Goal: Task Accomplishment & Management: Use online tool/utility

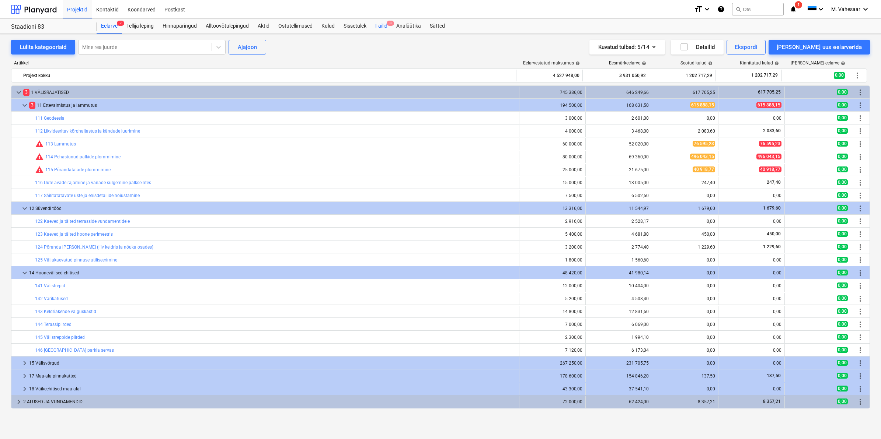
click at [386, 27] on div "Failid 8" at bounding box center [381, 26] width 21 height 15
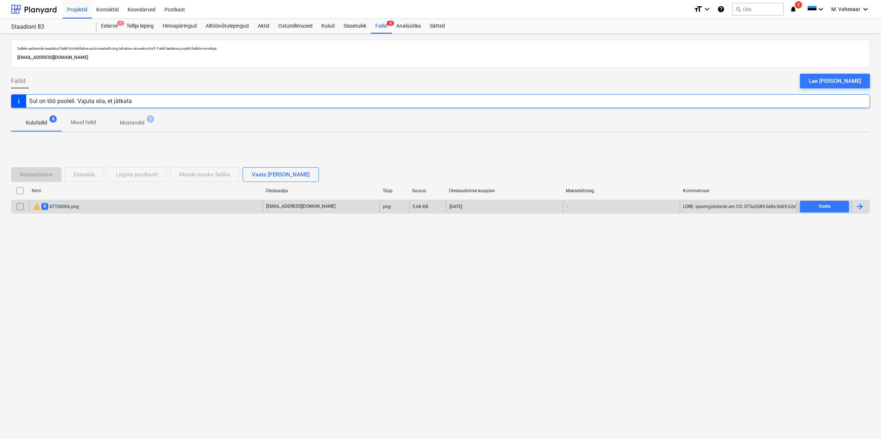
click at [85, 203] on div "warning 8 ATT00006.png" at bounding box center [146, 207] width 234 height 12
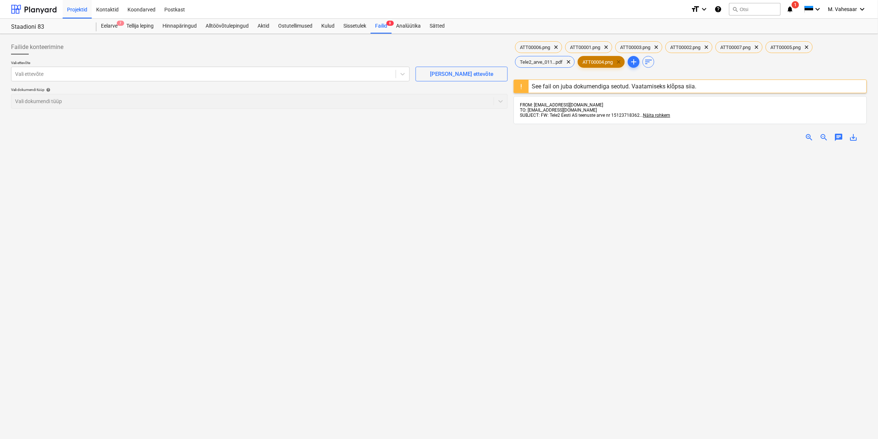
click at [620, 64] on span "clear" at bounding box center [618, 62] width 9 height 9
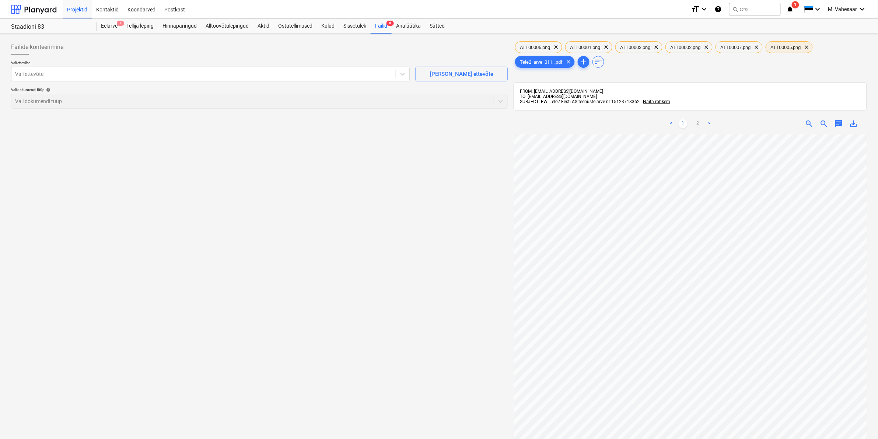
click at [789, 48] on span "ATT00005.png" at bounding box center [785, 48] width 39 height 6
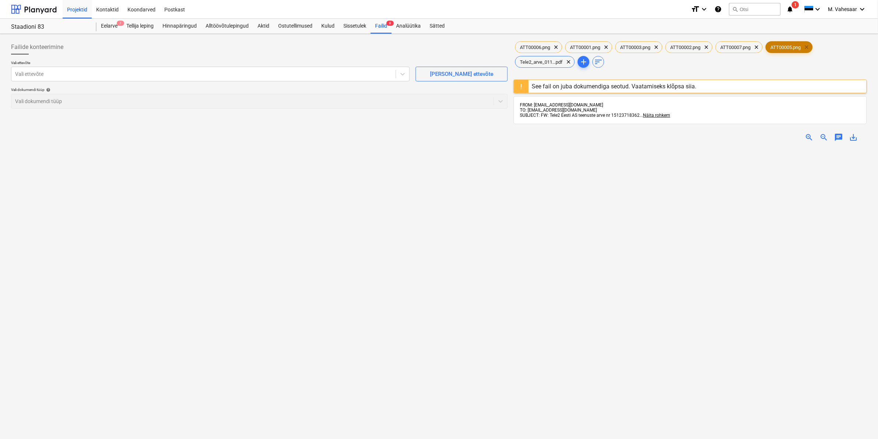
click at [811, 49] on span "clear" at bounding box center [806, 47] width 9 height 9
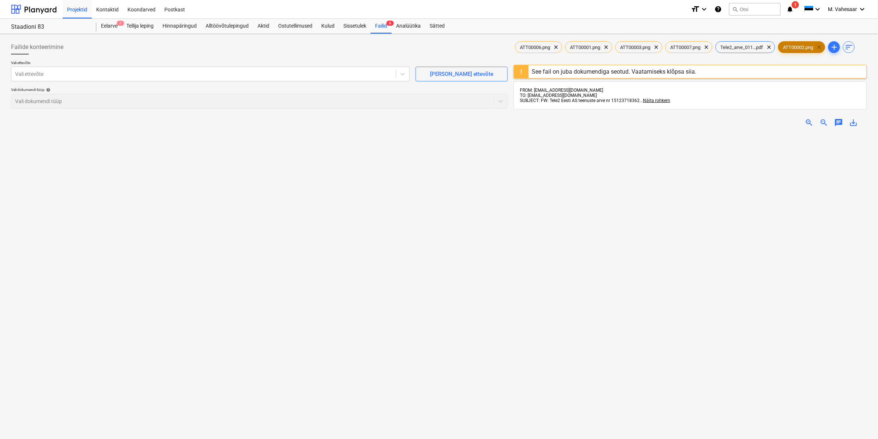
click at [824, 47] on span "clear" at bounding box center [819, 47] width 9 height 9
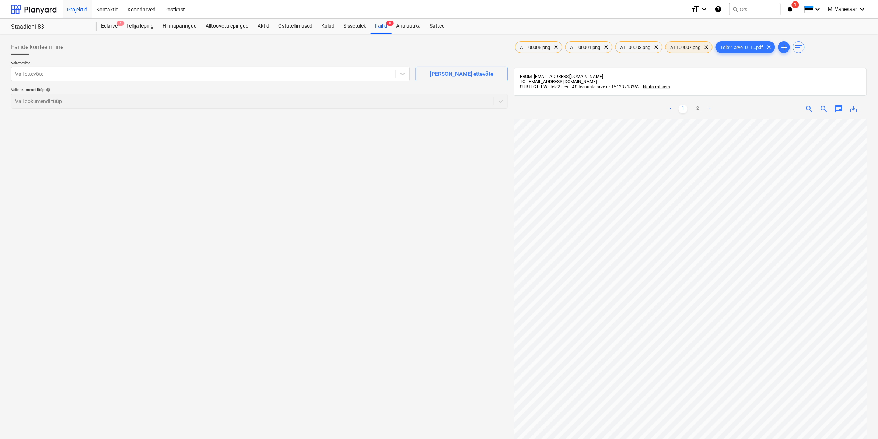
click at [689, 48] on span "ATT00007.png" at bounding box center [685, 48] width 39 height 6
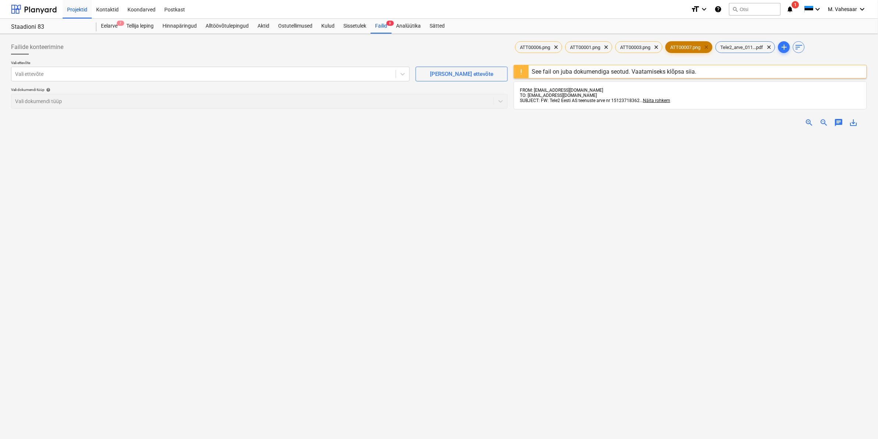
click at [711, 48] on span "clear" at bounding box center [706, 47] width 9 height 9
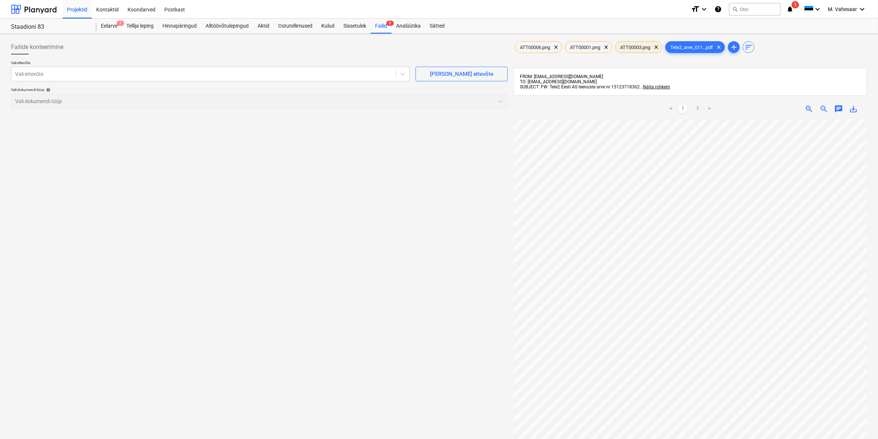
click at [644, 47] on span "ATT00003.png" at bounding box center [635, 48] width 39 height 6
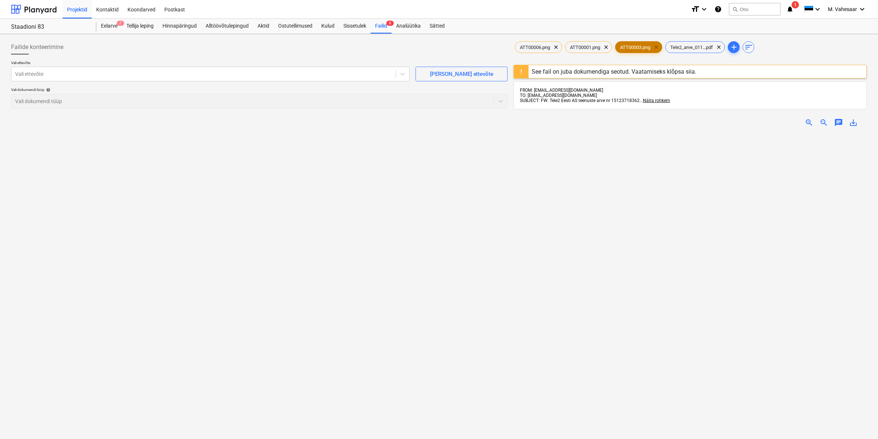
click at [661, 49] on span "clear" at bounding box center [656, 47] width 9 height 9
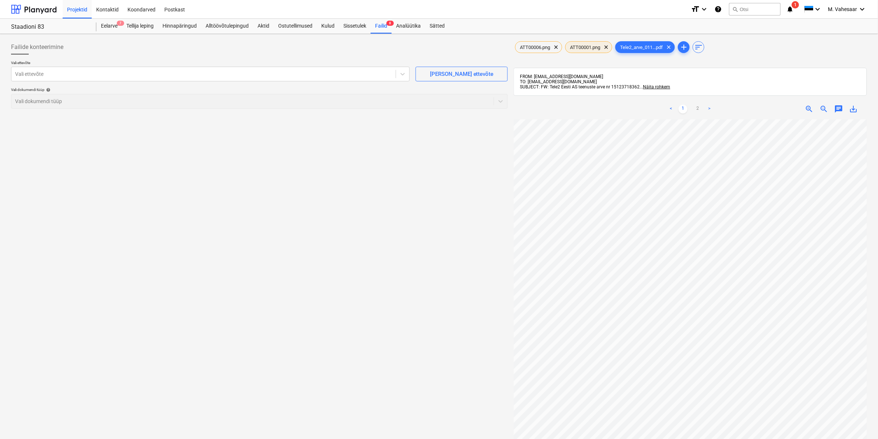
click at [587, 48] on span "ATT00001.png" at bounding box center [585, 48] width 39 height 6
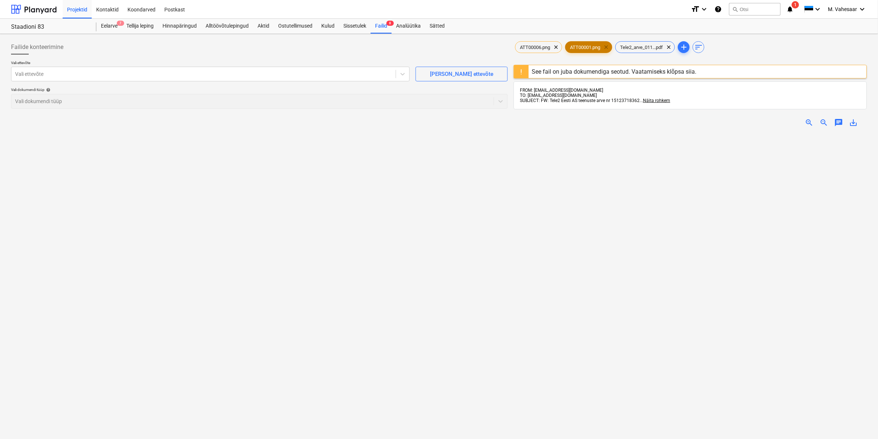
click at [607, 46] on span "clear" at bounding box center [606, 47] width 9 height 9
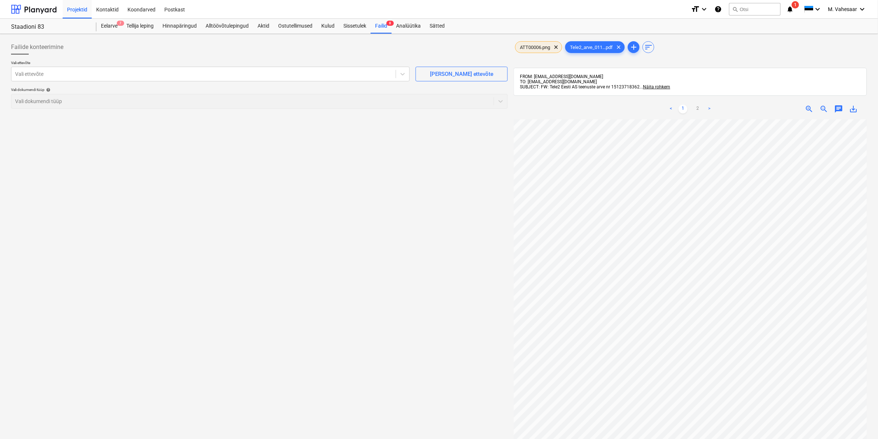
click at [544, 49] on span "ATT00006.png" at bounding box center [535, 48] width 39 height 6
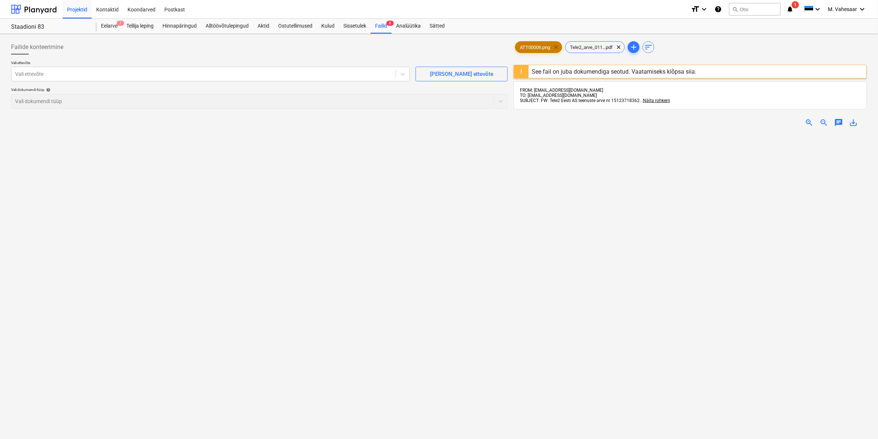
click at [556, 46] on span "clear" at bounding box center [556, 47] width 9 height 9
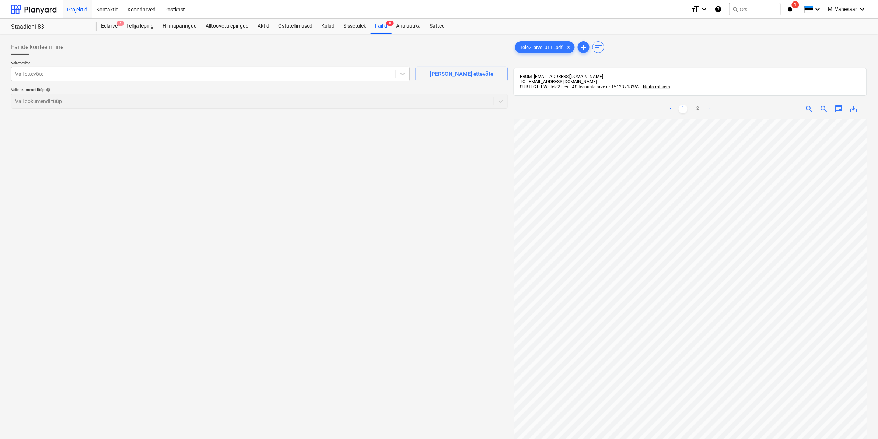
click at [247, 80] on div "Vali ettevõte" at bounding box center [210, 74] width 399 height 15
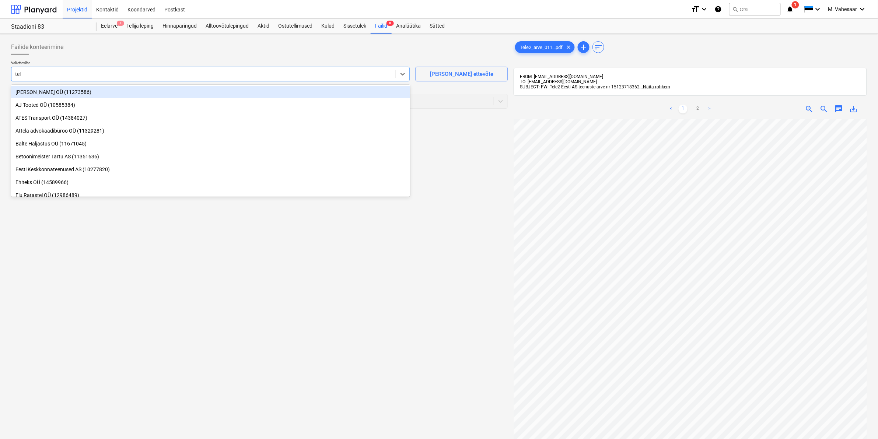
type input "tele"
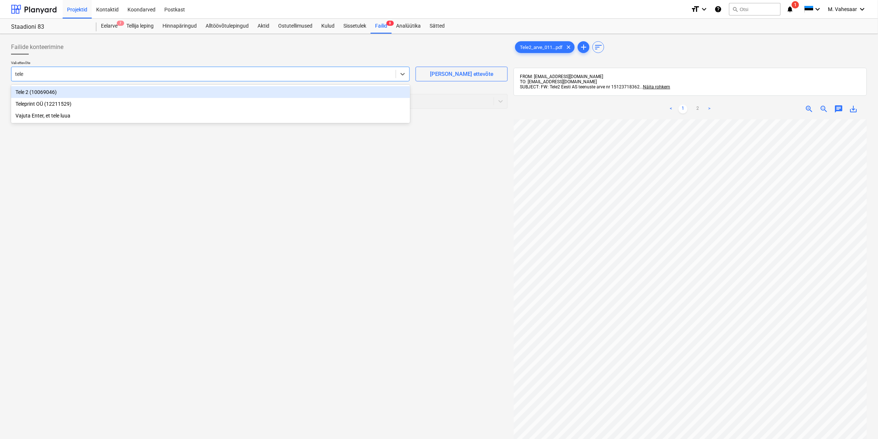
click at [27, 91] on div "Tele 2 (10069046)" at bounding box center [210, 92] width 399 height 12
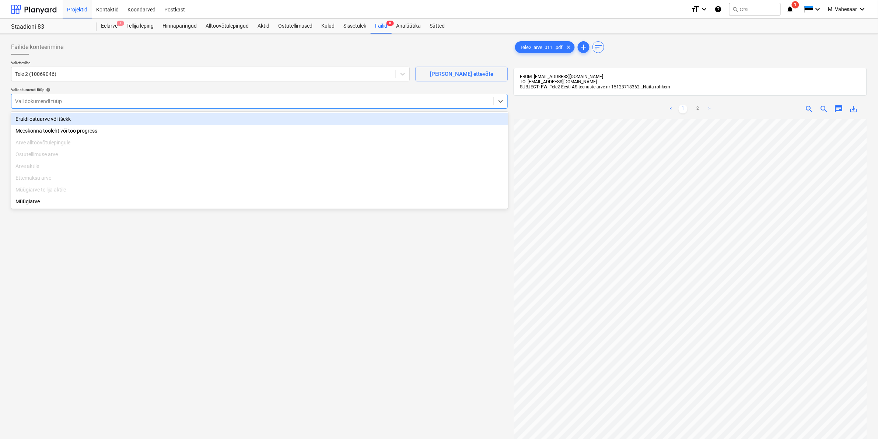
click at [27, 98] on div at bounding box center [252, 101] width 475 height 7
click at [30, 122] on div "Eraldi ostuarve või tšekk" at bounding box center [259, 119] width 497 height 12
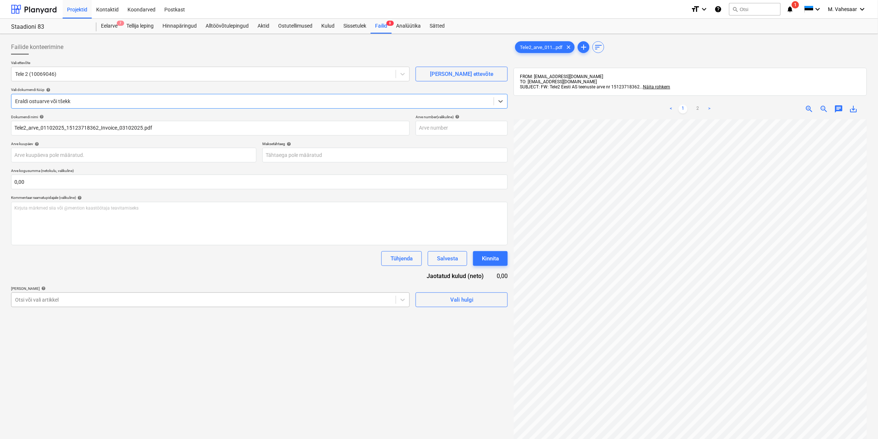
click at [54, 295] on div "Otsi või vali artikkel" at bounding box center [203, 300] width 384 height 10
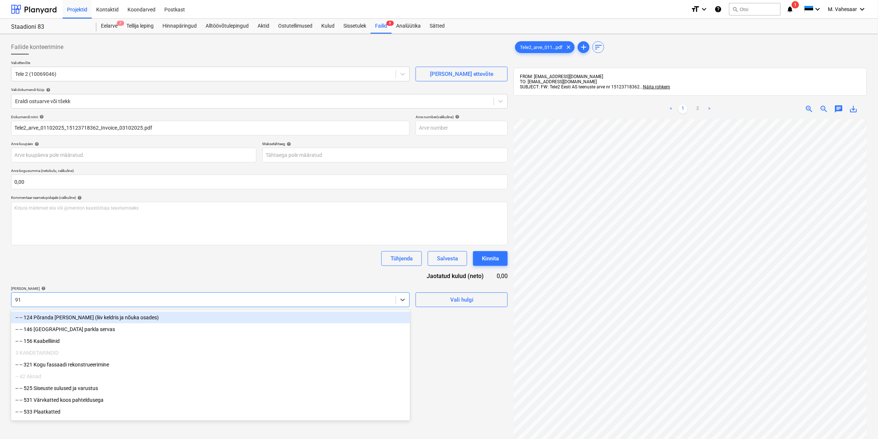
type input "911"
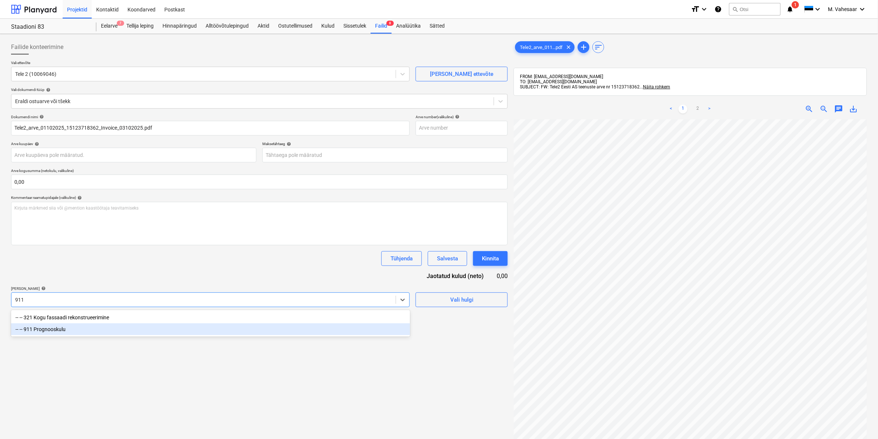
click at [56, 328] on div "-- -- 911 Prognooskulu" at bounding box center [210, 330] width 399 height 12
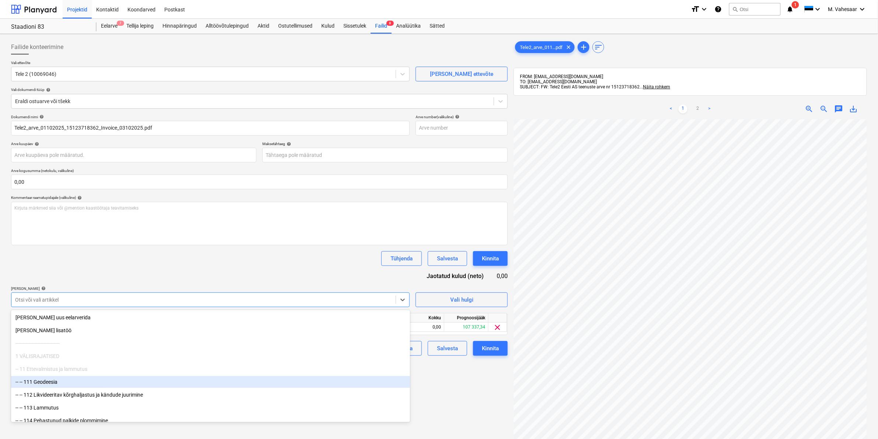
click at [442, 389] on div "Failide konteerimine Vali ettevõte Tele 2 (10069046) [PERSON_NAME] uus ettevõte…" at bounding box center [259, 289] width 503 height 504
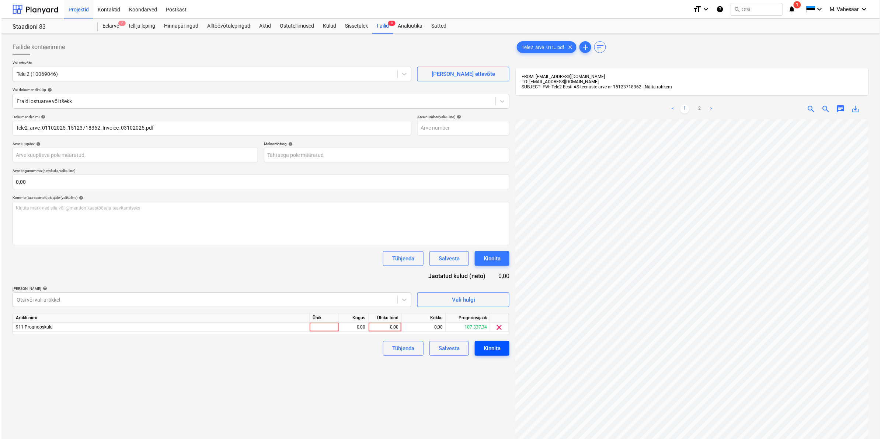
scroll to position [136, 89]
click at [381, 328] on div "0,00" at bounding box center [383, 327] width 27 height 9
type input "23"
click at [376, 345] on div "Tühjenda Salvesta Kinnita" at bounding box center [442, 348] width 132 height 15
click at [492, 349] on div "Kinnita" at bounding box center [490, 349] width 17 height 10
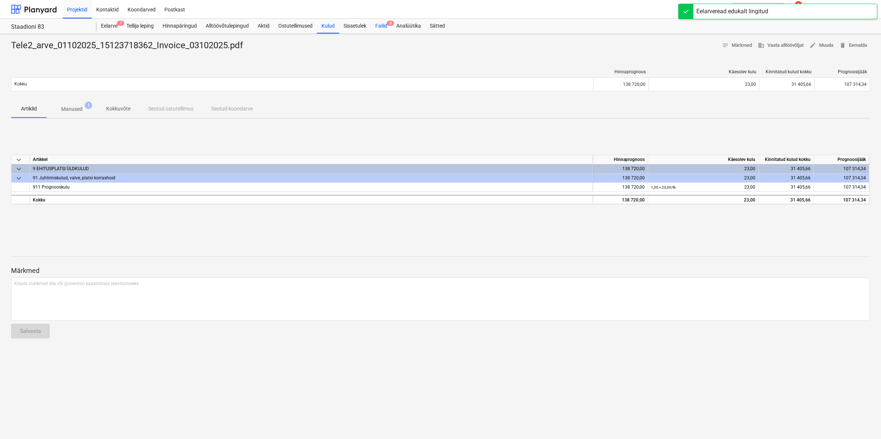
click at [380, 27] on div "Failid 8" at bounding box center [381, 26] width 21 height 15
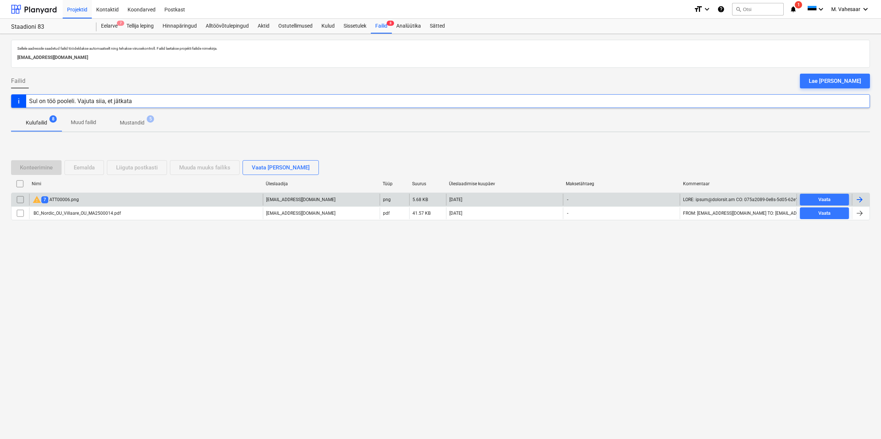
click at [23, 200] on input "checkbox" at bounding box center [20, 200] width 12 height 12
click at [76, 170] on div "Eemalda" at bounding box center [84, 168] width 21 height 10
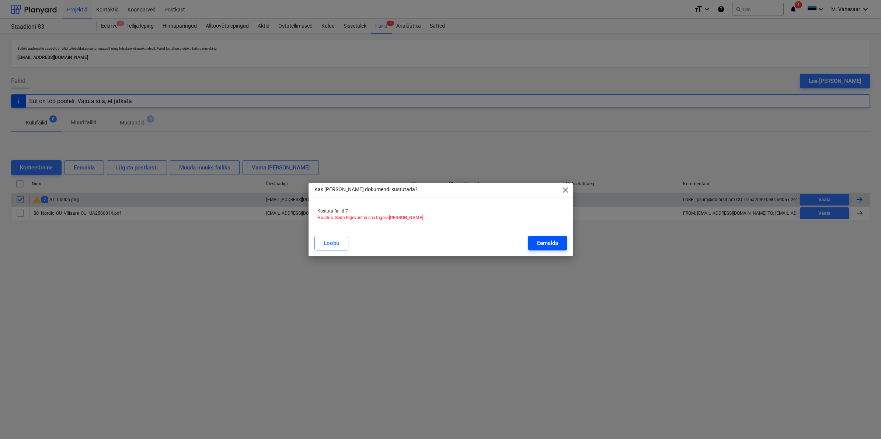
click at [536, 240] on button "Eemalda" at bounding box center [547, 243] width 39 height 15
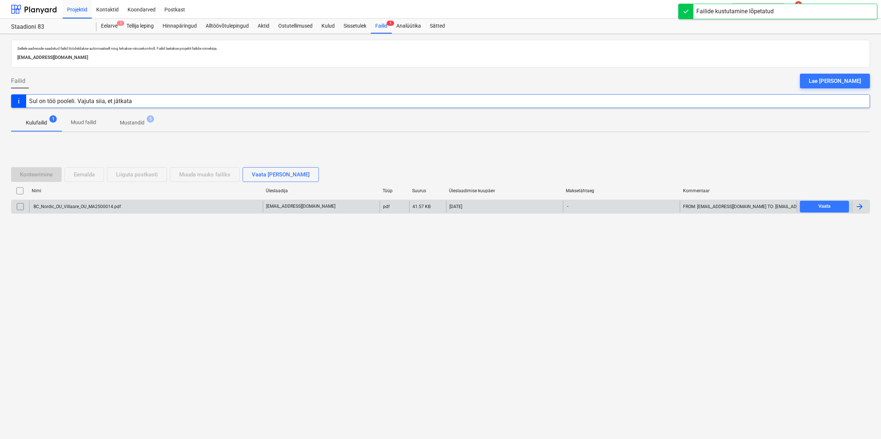
click at [77, 207] on div "BC_Nordic_OU_Villaare_OU_MA2500014.pdf" at bounding box center [76, 206] width 88 height 5
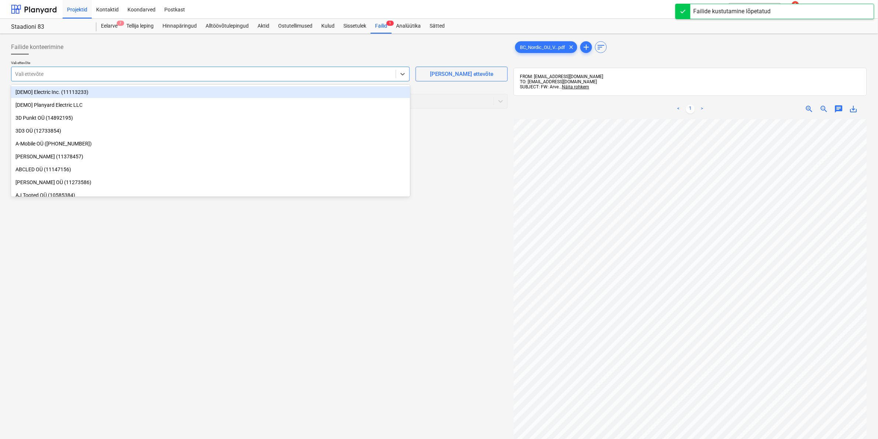
click at [205, 72] on div at bounding box center [203, 73] width 377 height 7
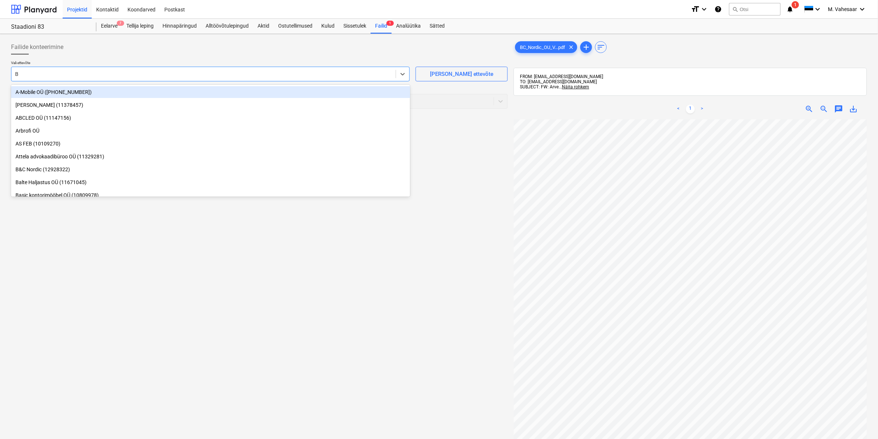
type input "B"
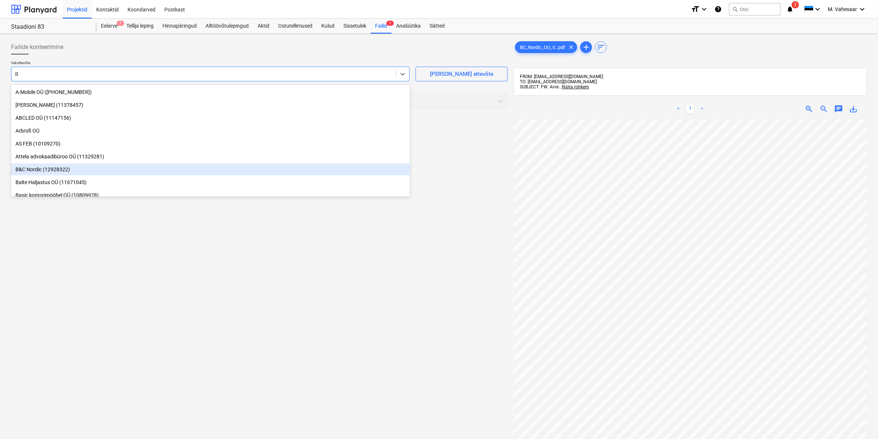
click at [50, 170] on div "B&C Nordic (12928322)" at bounding box center [210, 170] width 399 height 12
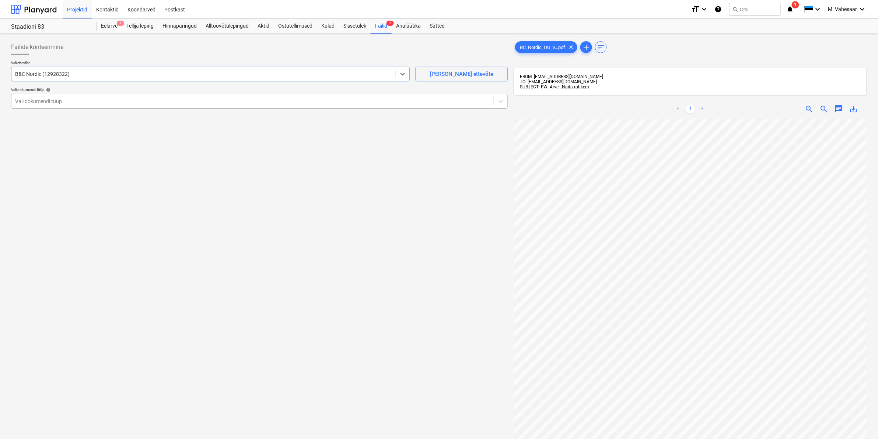
click at [52, 104] on div at bounding box center [252, 101] width 475 height 7
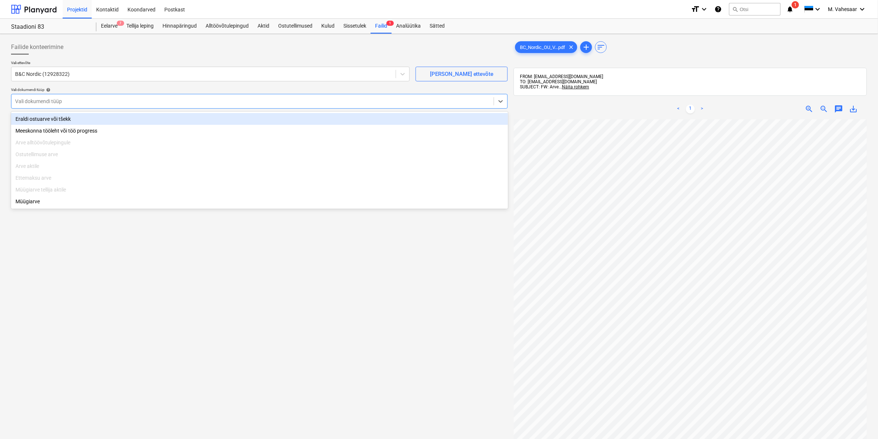
click at [49, 120] on div "Eraldi ostuarve või tšekk" at bounding box center [259, 119] width 497 height 12
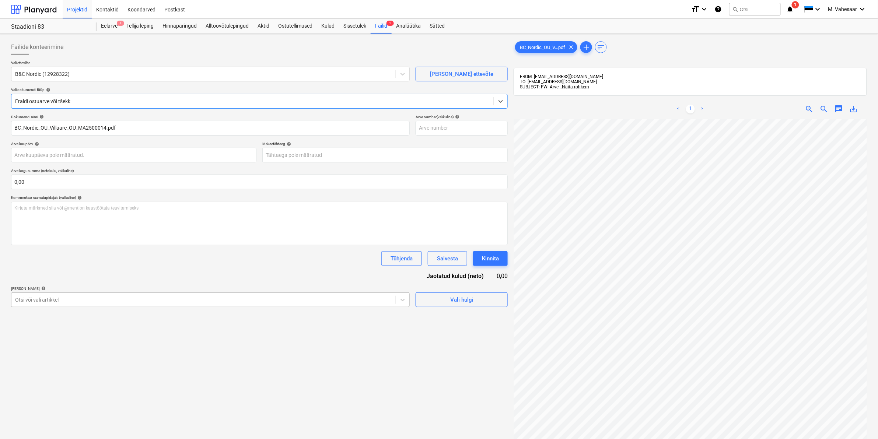
click at [65, 301] on div at bounding box center [203, 299] width 377 height 7
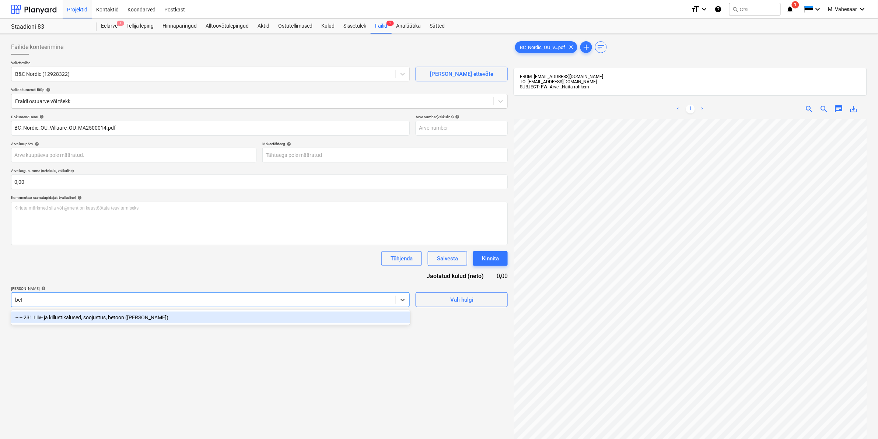
type input "beto"
click at [77, 319] on div "-- -- 231 Liiv- ja killustikalused, soojustus, betoon ([PERSON_NAME])" at bounding box center [210, 318] width 399 height 12
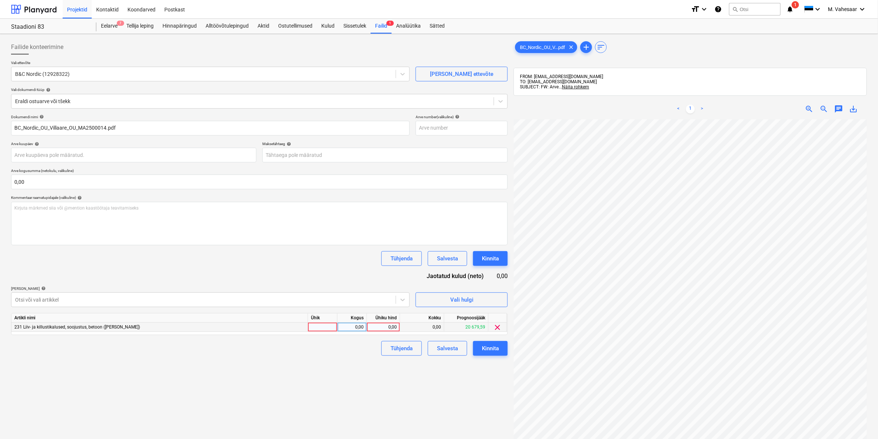
click at [381, 325] on div "0,00" at bounding box center [383, 327] width 27 height 9
type input "5311,25"
click at [300, 355] on div "Tühjenda Salvesta Kinnita" at bounding box center [259, 348] width 497 height 15
click at [480, 346] on button "Kinnita" at bounding box center [490, 348] width 35 height 15
